Goal: Information Seeking & Learning: Find specific fact

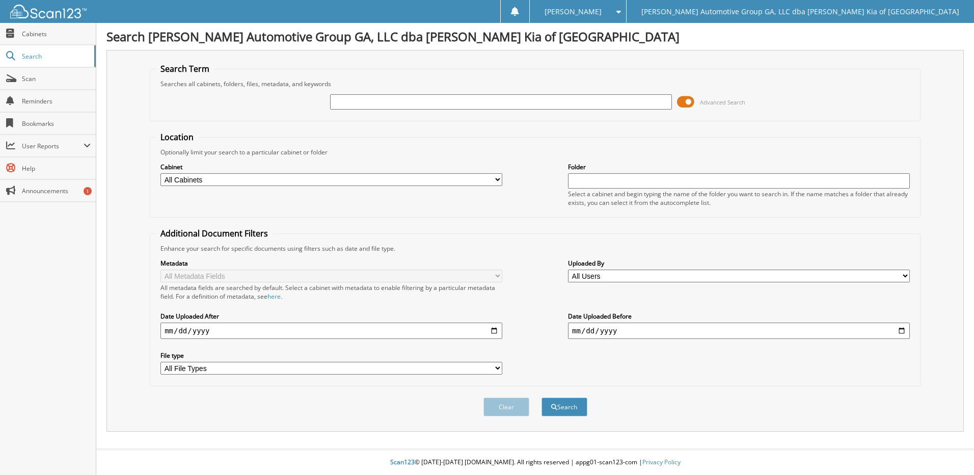
click at [688, 101] on span at bounding box center [685, 101] width 17 height 15
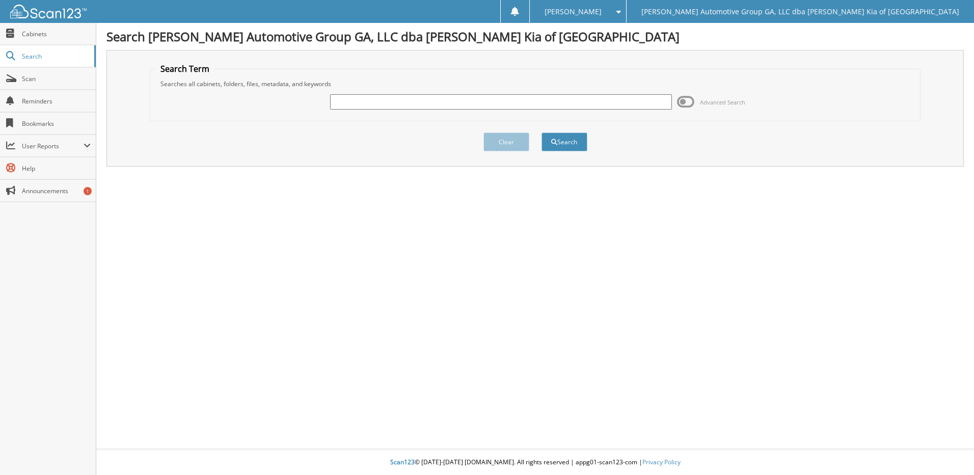
click at [686, 102] on span at bounding box center [685, 101] width 17 height 15
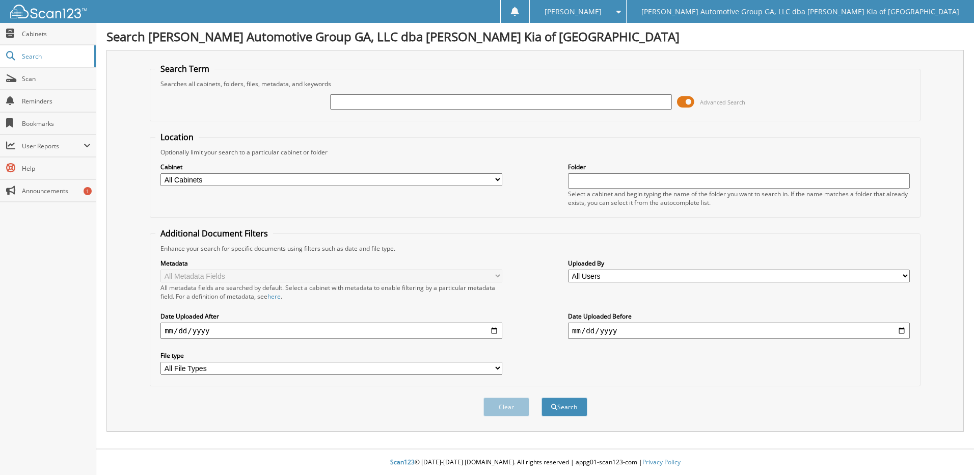
click at [351, 97] on input "text" at bounding box center [501, 101] width 342 height 15
type input "25433"
click at [541, 397] on button "Search" at bounding box center [564, 406] width 46 height 19
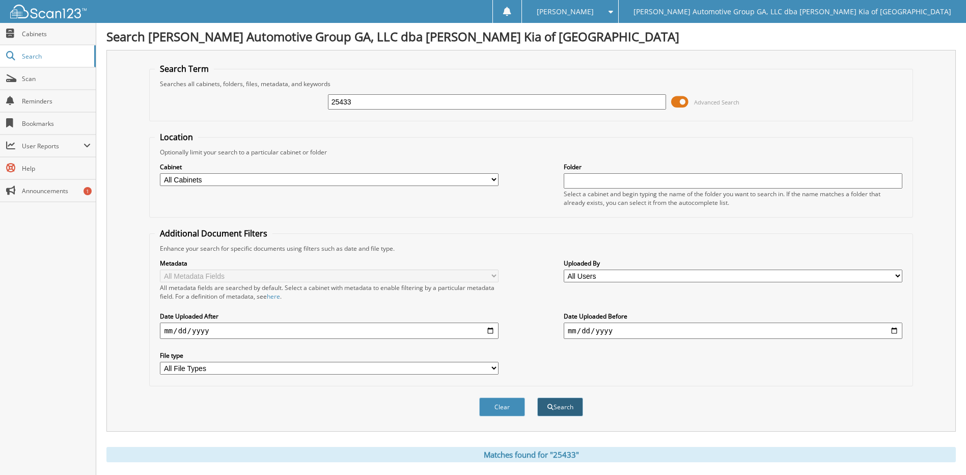
click at [559, 406] on button "Search" at bounding box center [560, 406] width 46 height 19
click at [684, 102] on span at bounding box center [679, 101] width 17 height 15
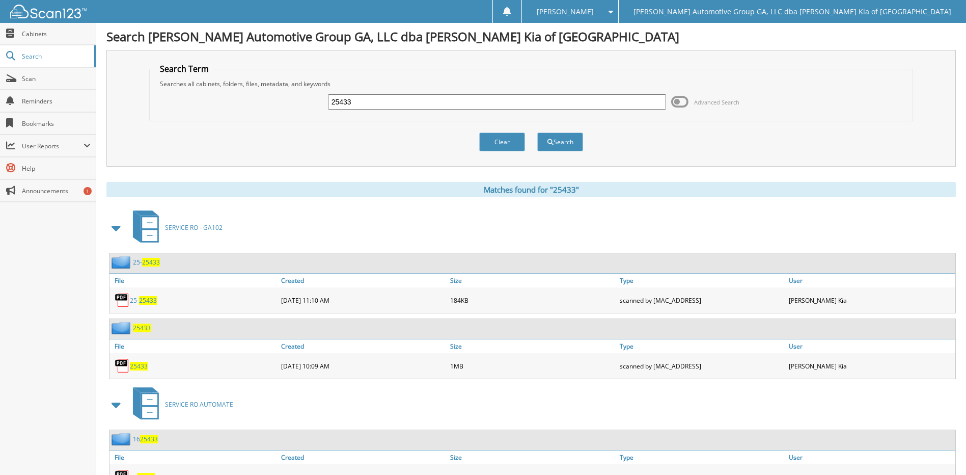
click at [150, 301] on span "25433" at bounding box center [148, 300] width 18 height 9
